Goal: Task Accomplishment & Management: Complete application form

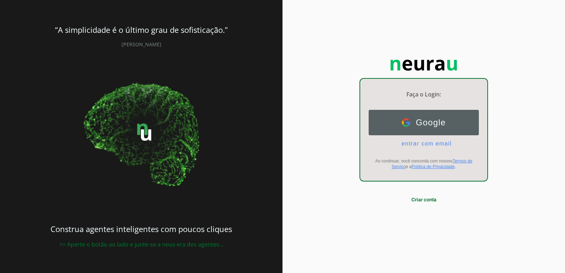
click at [414, 121] on span "Google" at bounding box center [428, 123] width 36 height 10
